Goal: Navigation & Orientation: Find specific page/section

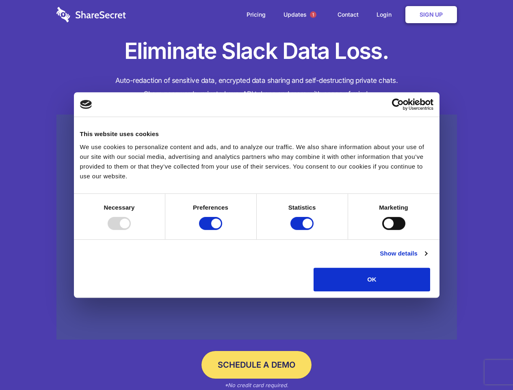
click at [131, 230] on div at bounding box center [119, 223] width 23 height 13
click at [222, 230] on input "Preferences" at bounding box center [210, 223] width 23 height 13
checkbox input "false"
click at [303, 230] on input "Statistics" at bounding box center [302, 223] width 23 height 13
checkbox input "false"
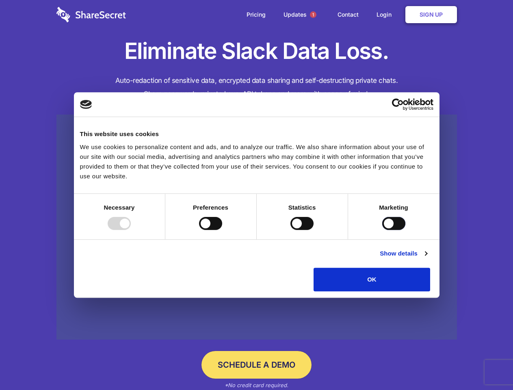
click at [383, 230] on input "Marketing" at bounding box center [394, 223] width 23 height 13
checkbox input "true"
click at [427, 259] on link "Show details" at bounding box center [403, 254] width 47 height 10
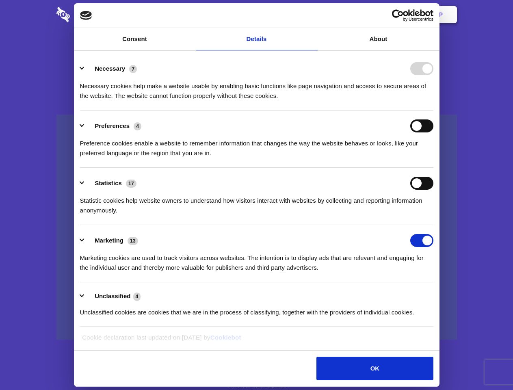
click at [434, 111] on li "Necessary 7 Necessary cookies help make a website usable by enabling basic func…" at bounding box center [257, 81] width 354 height 57
click at [313, 15] on span "1" at bounding box center [313, 14] width 7 height 7
